Goal: Browse casually

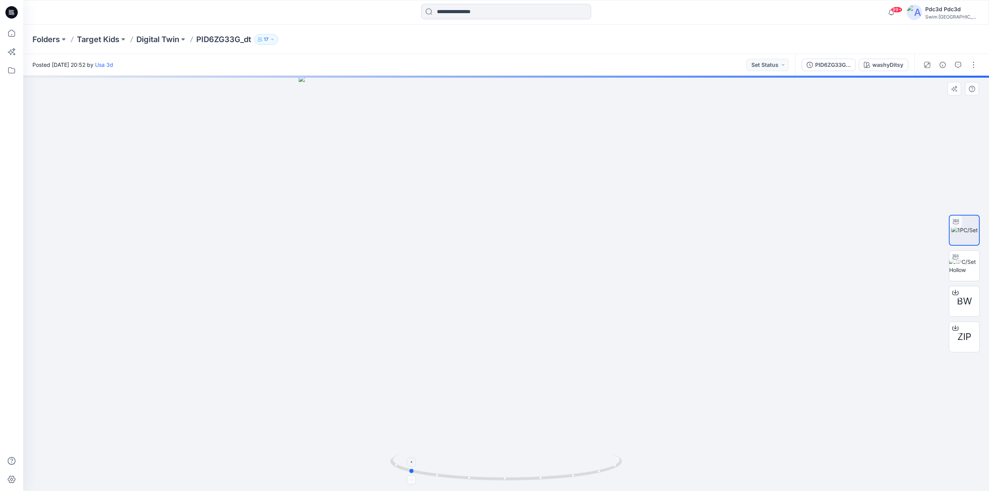
drag, startPoint x: 591, startPoint y: 468, endPoint x: 493, endPoint y: 456, distance: 98.4
click at [493, 456] on icon at bounding box center [507, 468] width 234 height 29
click at [968, 271] on img at bounding box center [964, 266] width 30 height 16
drag, startPoint x: 521, startPoint y: 182, endPoint x: 519, endPoint y: 288, distance: 105.9
click at [518, 284] on img at bounding box center [506, 228] width 719 height 525
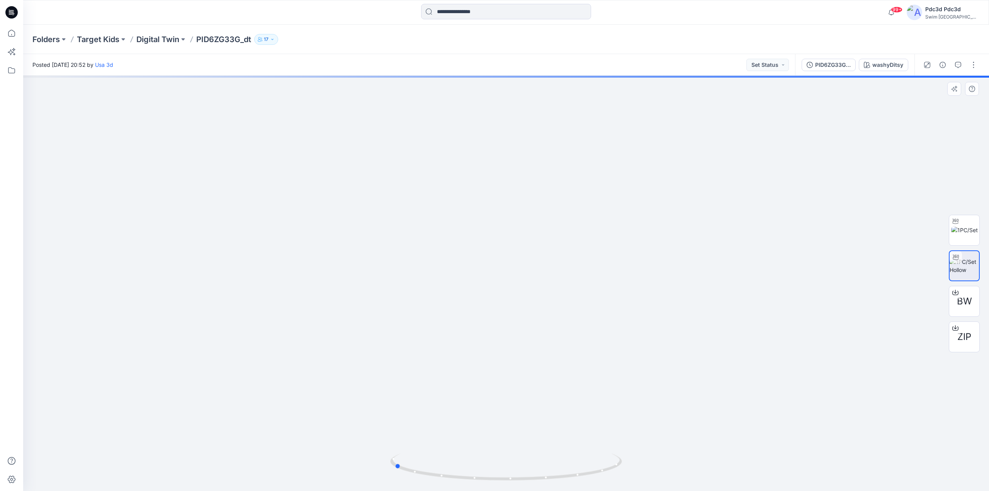
drag, startPoint x: 614, startPoint y: 467, endPoint x: 502, endPoint y: 422, distance: 120.8
click at [502, 422] on div at bounding box center [506, 283] width 966 height 415
